Goal: Information Seeking & Learning: Learn about a topic

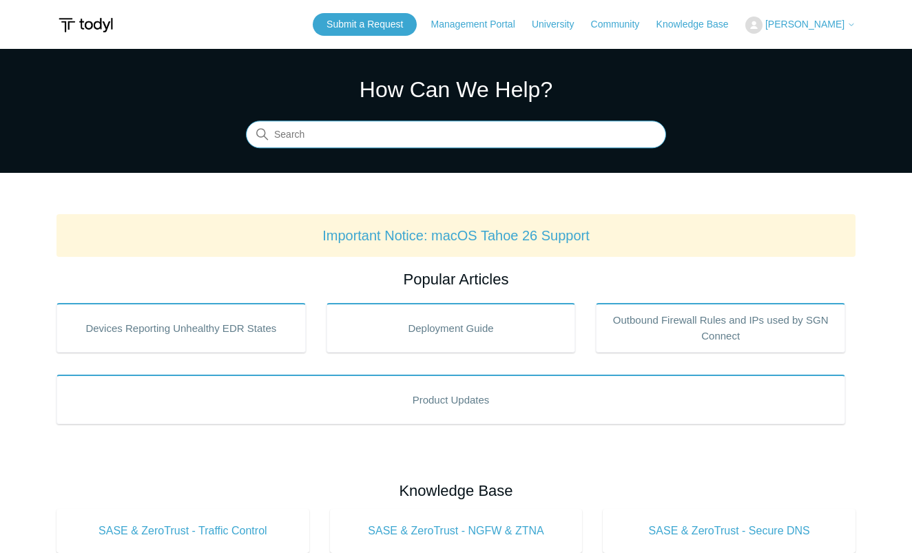
click at [382, 131] on input "Search" at bounding box center [456, 135] width 420 height 28
type input "Macos"
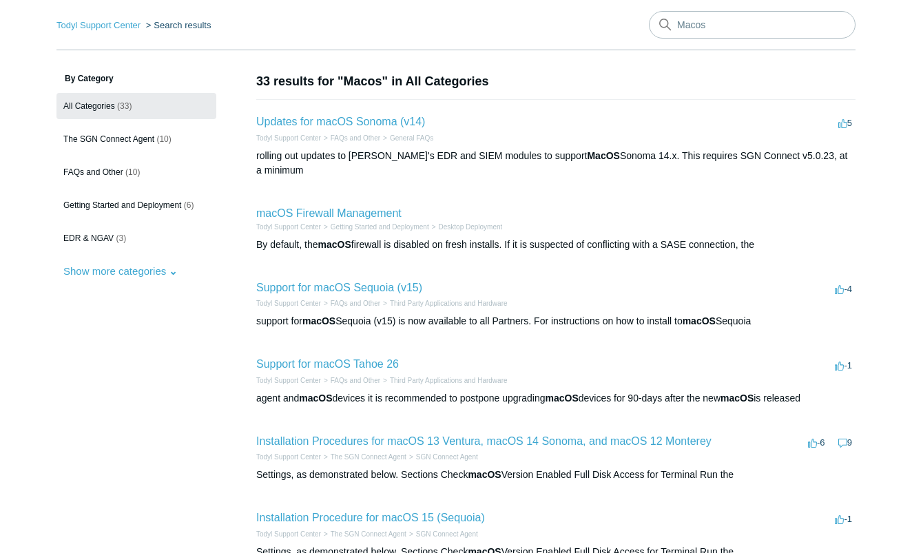
scroll to position [54, 0]
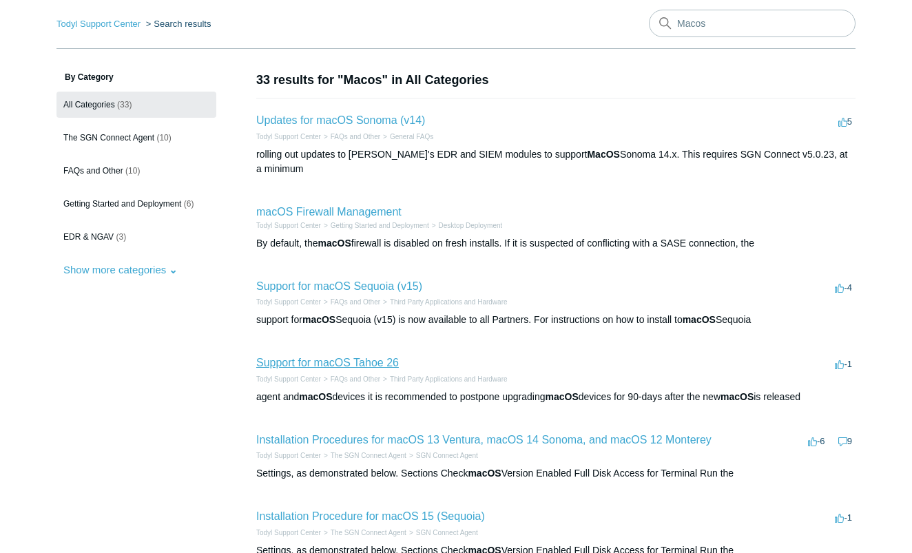
click at [375, 357] on link "Support for macOS Tahoe 26" at bounding box center [327, 363] width 143 height 12
click at [400, 280] on link "Support for macOS Sequoia (v15)" at bounding box center [339, 286] width 166 height 12
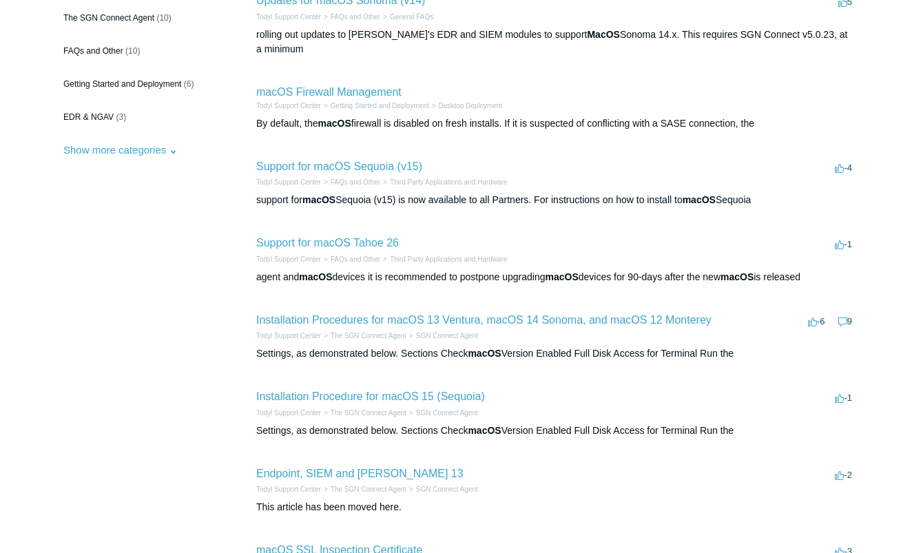
scroll to position [186, 0]
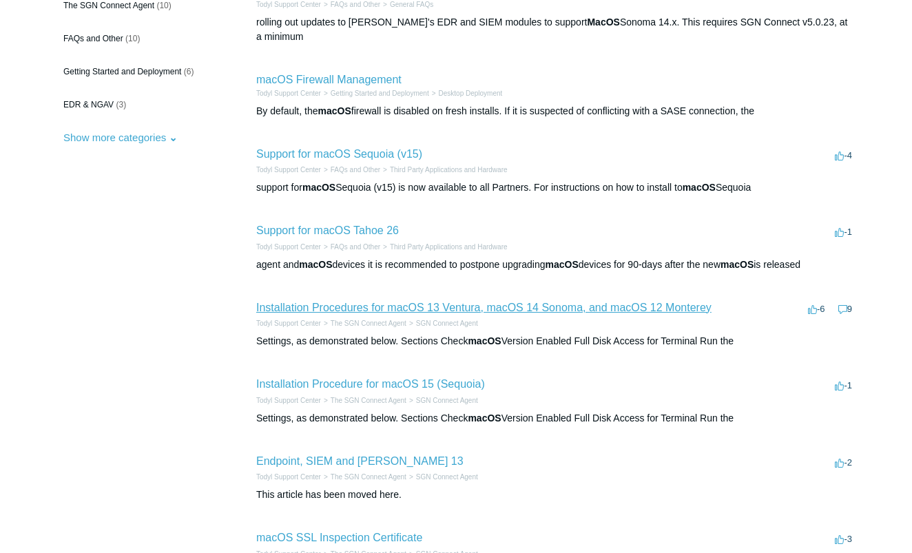
click at [566, 302] on link "Installation Procedures for macOS 13 Ventura, macOS 14 Sonoma, and macOS 12 Mon…" at bounding box center [483, 308] width 455 height 12
click at [428, 378] on link "Installation Procedure for macOS 15 (Sequoia)" at bounding box center [370, 384] width 229 height 12
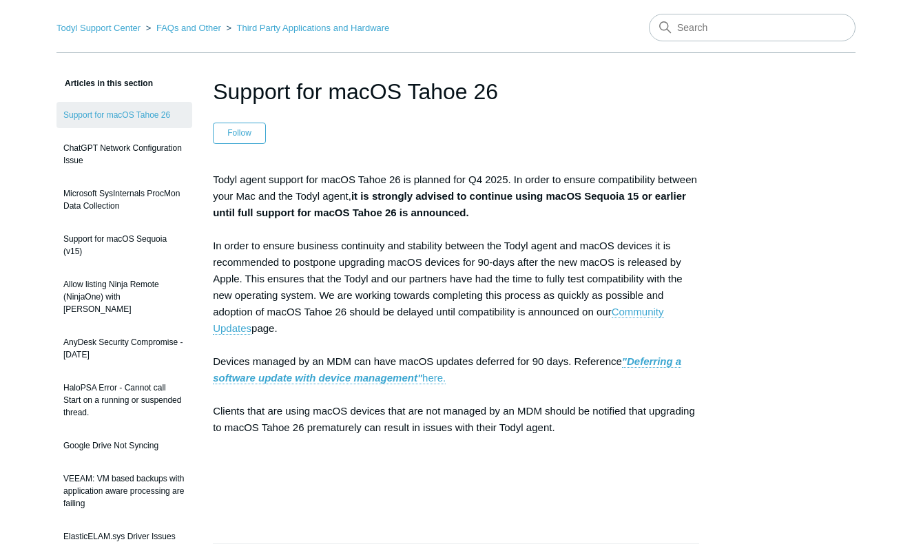
scroll to position [52, 0]
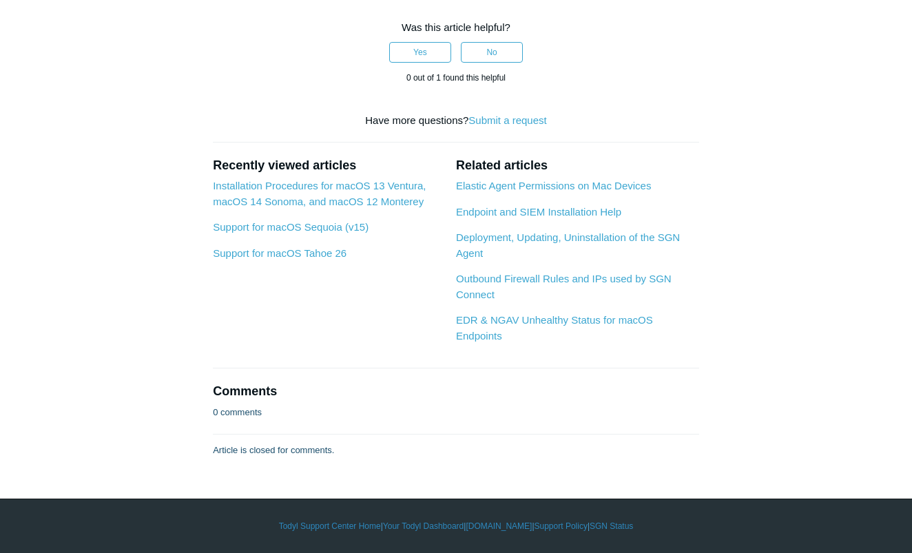
scroll to position [3079, 0]
